Goal: Feedback & Contribution: Leave review/rating

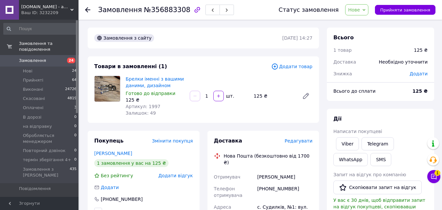
click at [358, 9] on span "Нове" at bounding box center [354, 9] width 12 height 5
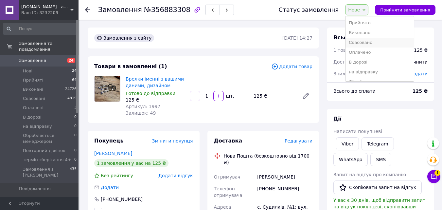
click at [369, 42] on li "Скасовано" at bounding box center [379, 43] width 68 height 10
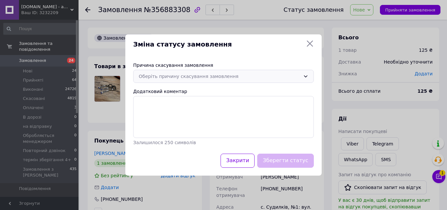
click at [269, 75] on div "Оберіть причину скасування замовлення" at bounding box center [219, 76] width 161 height 7
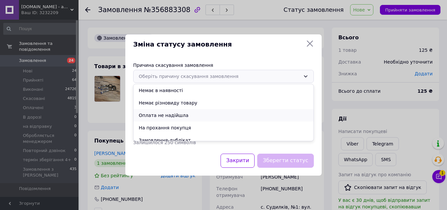
click at [189, 114] on li "Оплата не надійшла" at bounding box center [223, 115] width 180 height 12
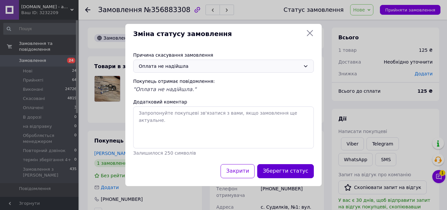
click at [274, 172] on button "Зберегти статус" at bounding box center [285, 171] width 57 height 14
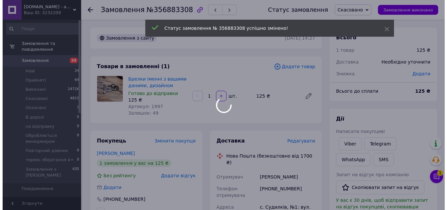
scroll to position [33, 0]
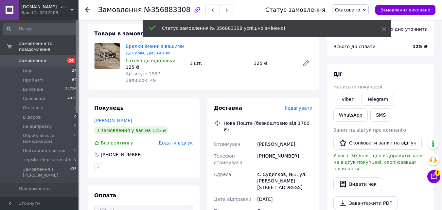
click at [177, 142] on span "Додати відгук" at bounding box center [175, 142] width 34 height 5
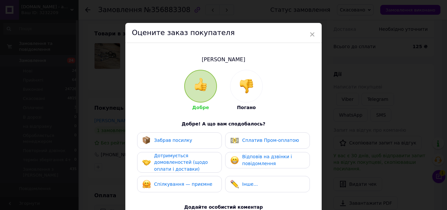
click at [252, 76] on div at bounding box center [246, 86] width 32 height 32
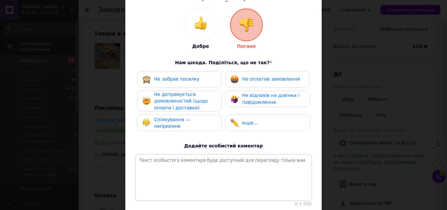
scroll to position [65, 0]
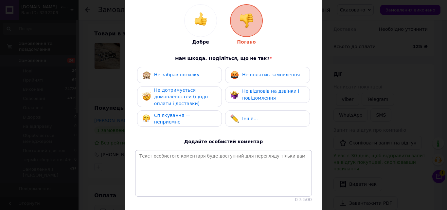
click at [253, 72] on span "Не оплатив замовлення" at bounding box center [271, 74] width 58 height 5
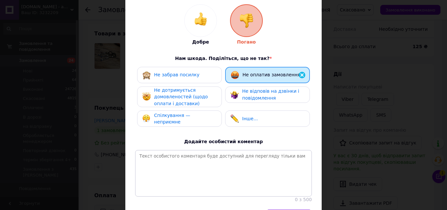
click at [183, 95] on span "Не дотримується домовленостей (щодо оплати і доставки)" at bounding box center [181, 96] width 54 height 19
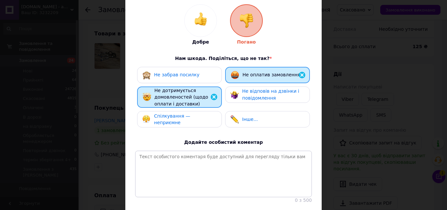
click at [190, 118] on span "Спілкування — неприємне" at bounding box center [172, 119] width 36 height 12
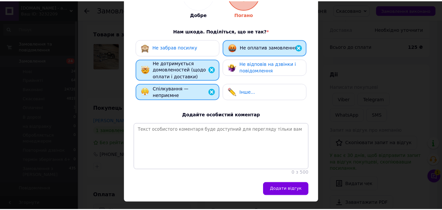
scroll to position [112, 0]
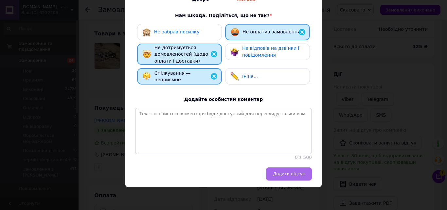
click at [282, 176] on span "Додати відгук" at bounding box center [289, 173] width 32 height 5
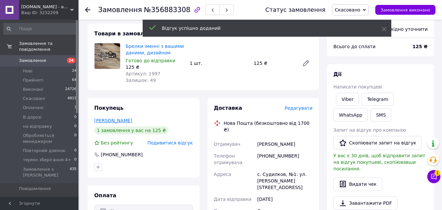
click at [112, 120] on link "[PERSON_NAME]" at bounding box center [113, 120] width 38 height 5
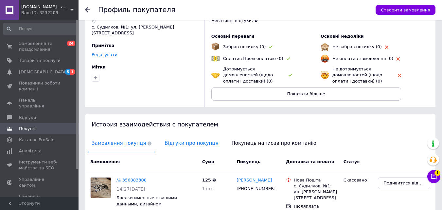
scroll to position [74, 0]
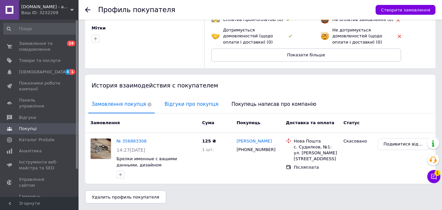
click at [170, 105] on span "Відгуки про покупця" at bounding box center [191, 104] width 60 height 17
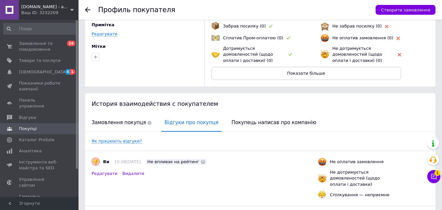
scroll to position [0, 0]
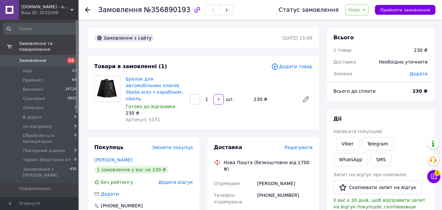
click at [124, 157] on link "[PERSON_NAME]" at bounding box center [113, 159] width 38 height 5
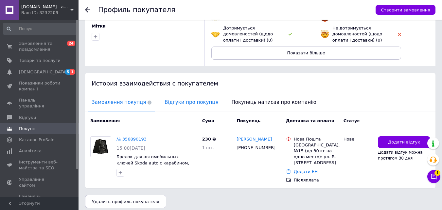
scroll to position [81, 0]
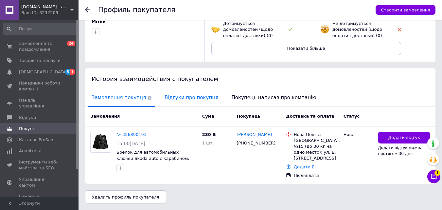
click at [177, 97] on span "Відгуки про покупця" at bounding box center [191, 97] width 60 height 17
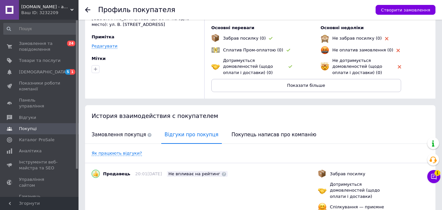
scroll to position [0, 0]
